Goal: Navigation & Orientation: Find specific page/section

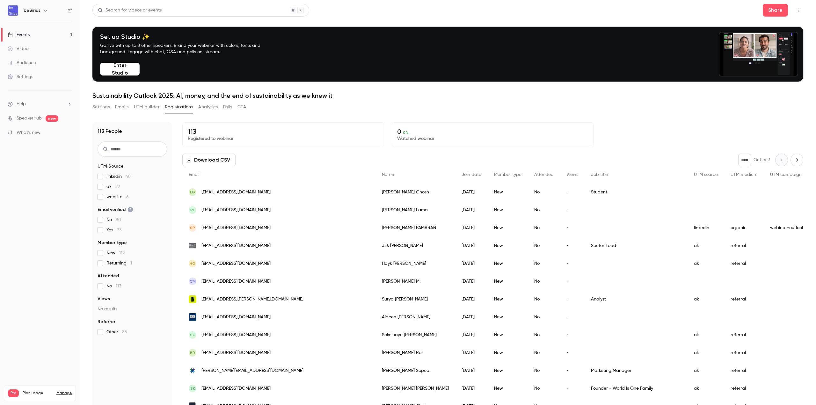
click at [101, 110] on button "Settings" at bounding box center [101, 107] width 18 height 10
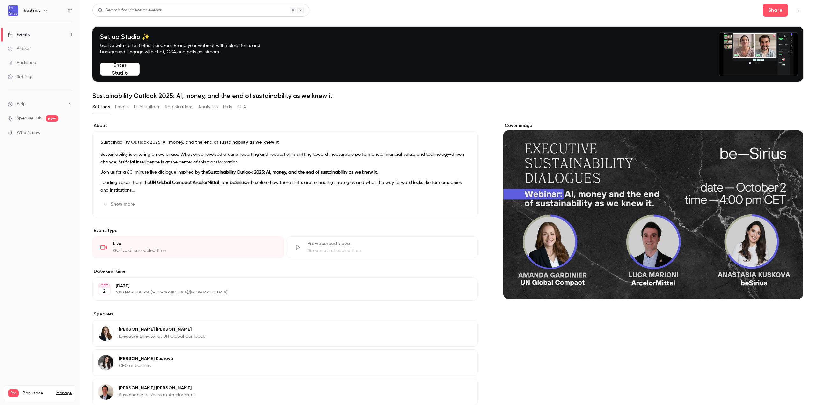
click at [118, 106] on button "Emails" at bounding box center [121, 107] width 13 height 10
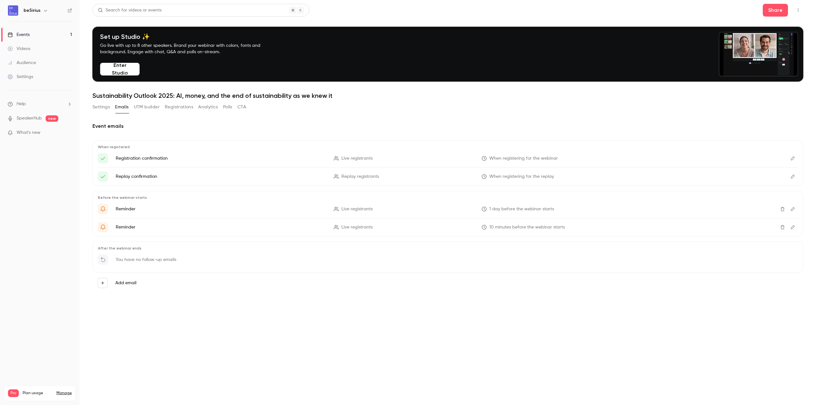
click at [100, 108] on button "Settings" at bounding box center [101, 107] width 18 height 10
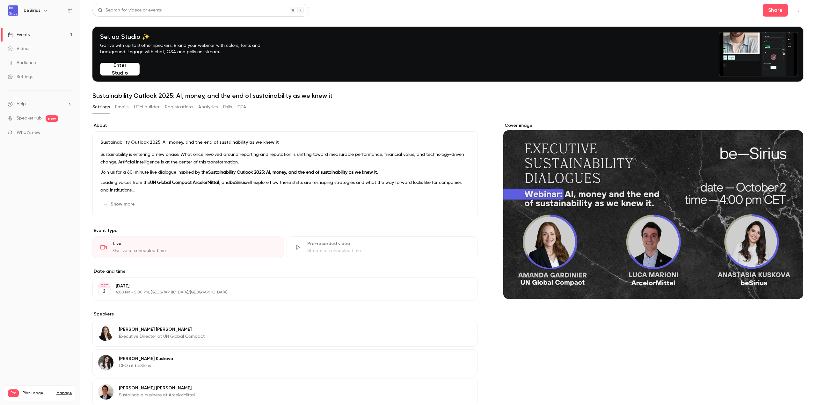
click at [52, 131] on p "What's new" at bounding box center [35, 132] width 54 height 7
click at [0, 0] on noticeable-lightbox at bounding box center [0, 0] width 0 height 0
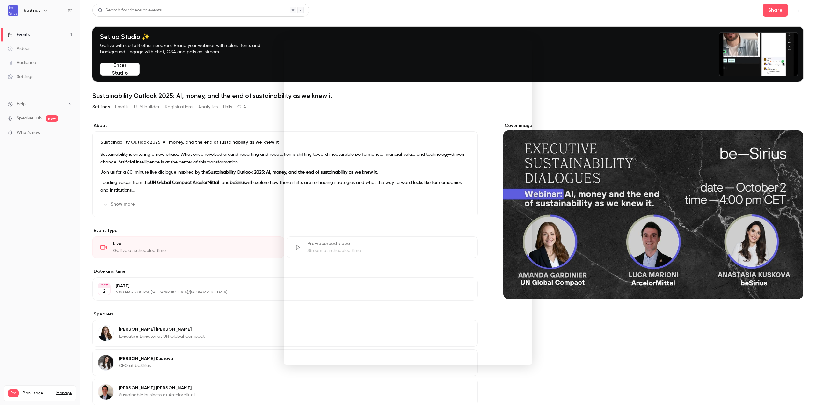
click at [0, 0] on noticeable-lightbox at bounding box center [0, 0] width 0 height 0
click at [25, 33] on div at bounding box center [408, 202] width 816 height 405
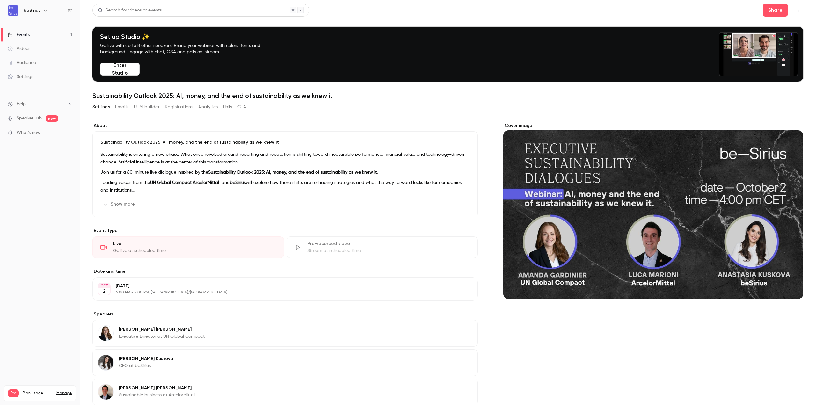
click at [25, 34] on div "Events" at bounding box center [19, 35] width 22 height 6
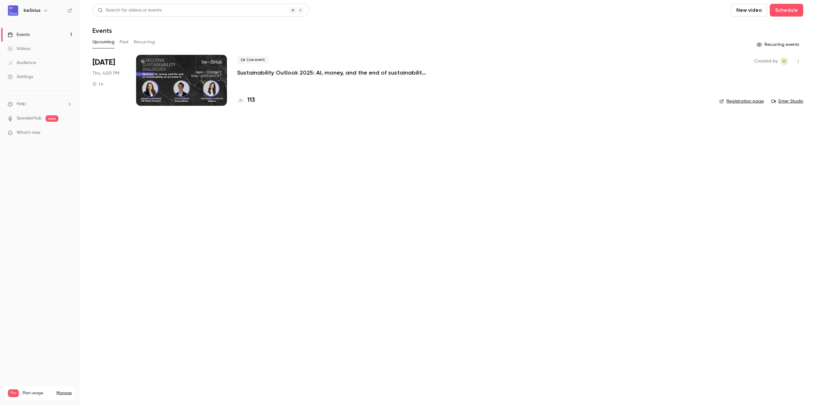
click at [743, 99] on link "Registration page" at bounding box center [742, 101] width 44 height 6
